Goal: Information Seeking & Learning: Understand process/instructions

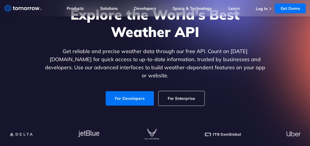
scroll to position [58, 0]
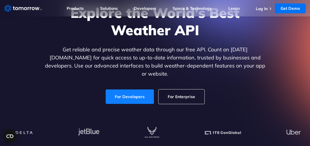
click at [115, 90] on link "For Developers" at bounding box center [130, 96] width 48 height 14
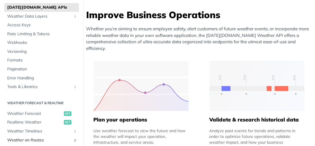
scroll to position [58, 0]
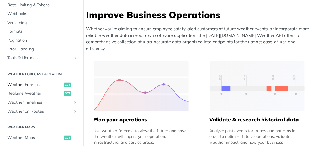
click at [64, 84] on span "get" at bounding box center [68, 85] width 8 height 5
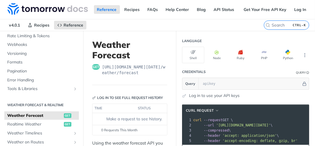
click at [206, 94] on link "Log in to use your API keys" at bounding box center [214, 96] width 51 height 6
